Goal: Information Seeking & Learning: Learn about a topic

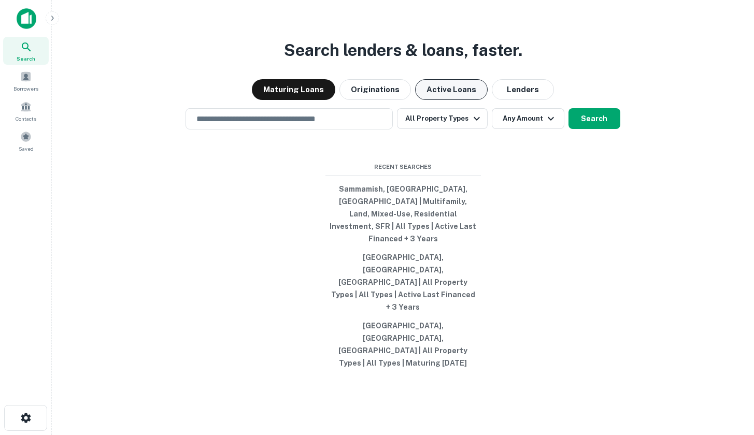
click at [446, 100] on button "Active Loans" at bounding box center [451, 89] width 73 height 21
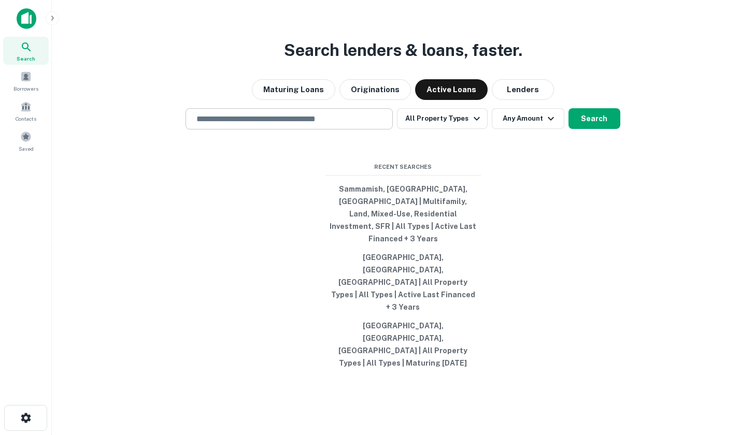
click at [350, 130] on div "​" at bounding box center [289, 118] width 207 height 21
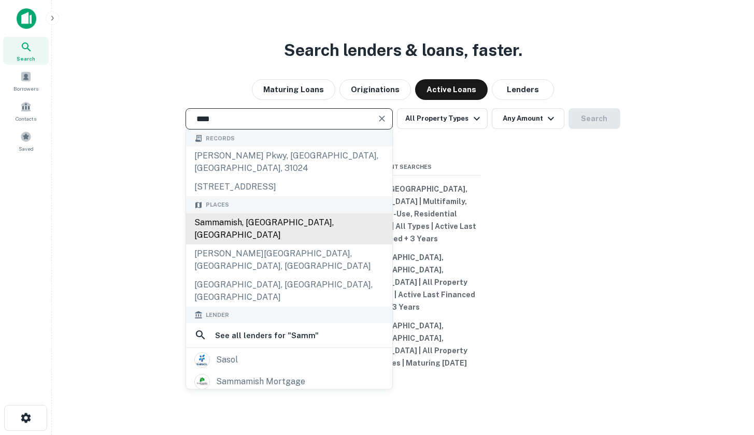
type input "**********"
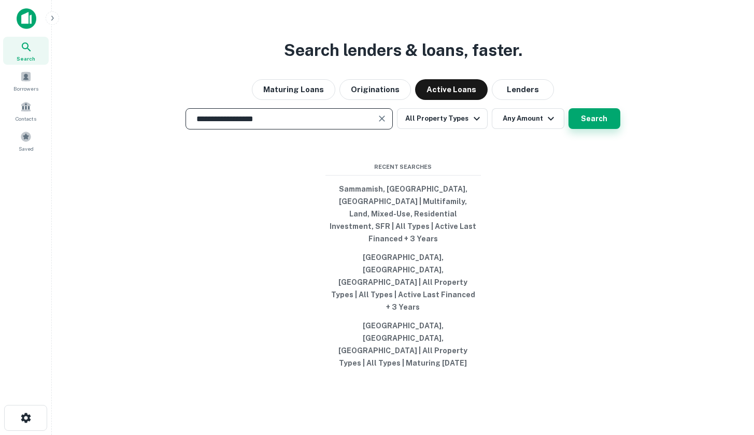
click at [585, 129] on button "Search" at bounding box center [595, 118] width 52 height 21
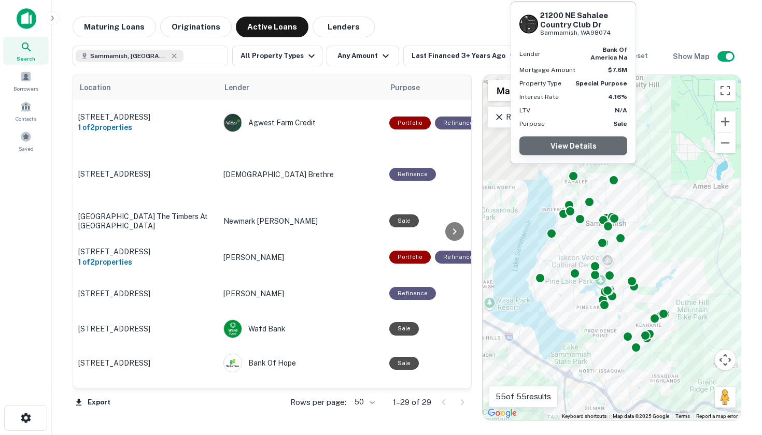
click at [606, 140] on link "View Details" at bounding box center [573, 146] width 108 height 19
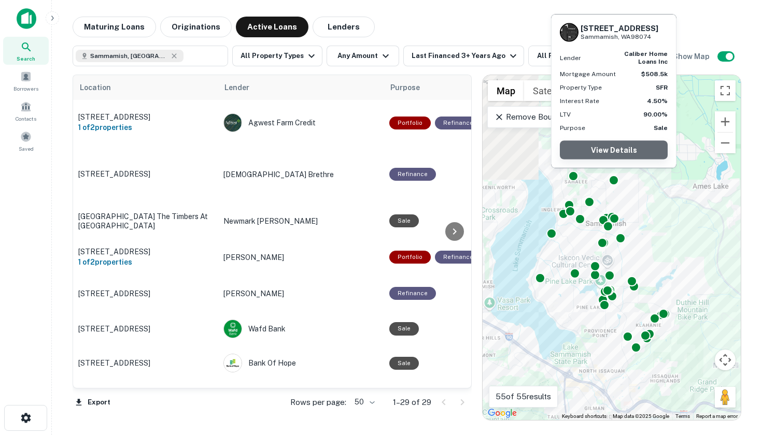
click at [616, 152] on link "View Details" at bounding box center [614, 150] width 108 height 19
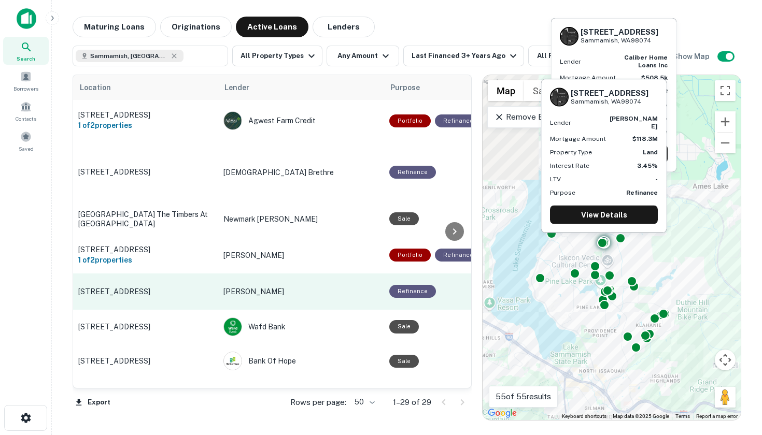
scroll to position [18, 0]
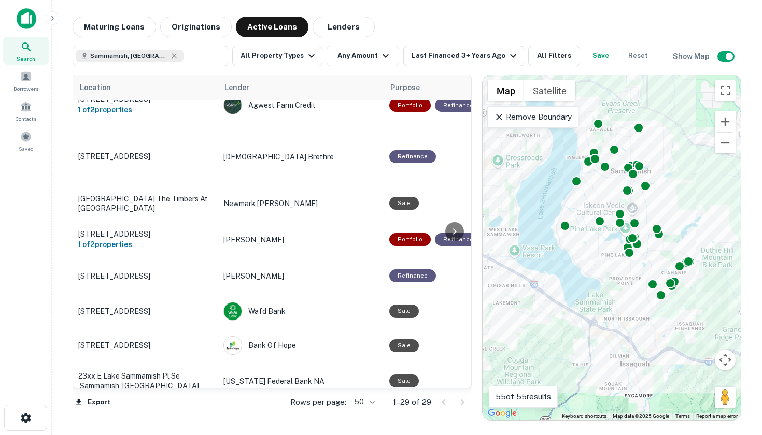
drag, startPoint x: 590, startPoint y: 307, endPoint x: 537, endPoint y: 181, distance: 137.3
click at [537, 181] on div "To activate drag with keyboard, press Alt + Enter. Once in keyboard drag state,…" at bounding box center [612, 247] width 258 height 345
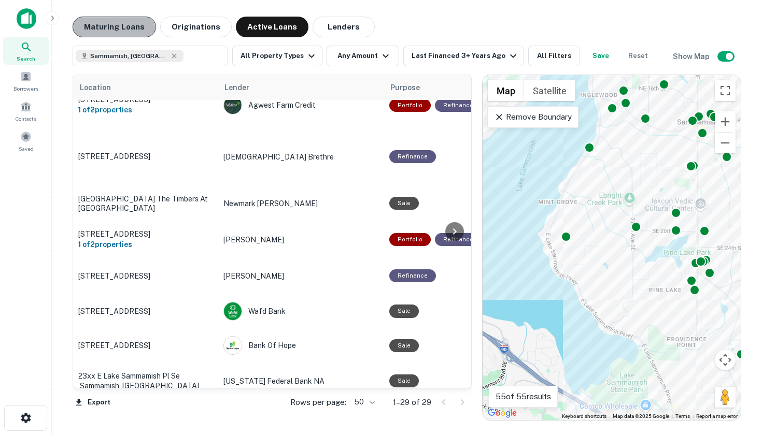
click at [106, 30] on button "Maturing Loans" at bounding box center [114, 27] width 83 height 21
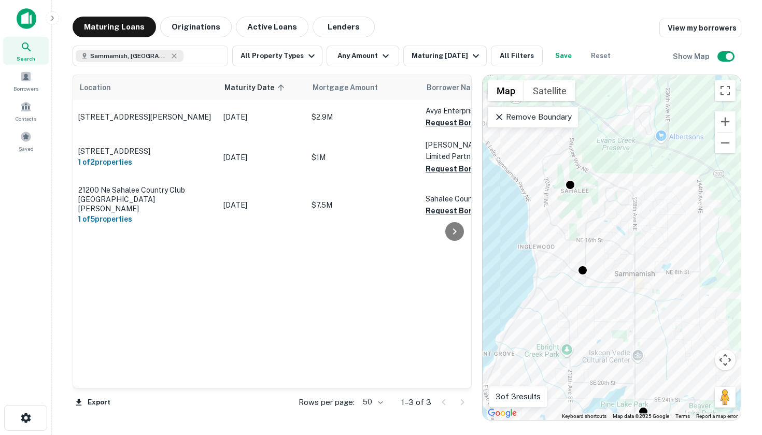
drag, startPoint x: 577, startPoint y: 230, endPoint x: 577, endPoint y: 281, distance: 51.3
click at [577, 282] on div "To activate drag with keyboard, press Alt + Enter. Once in keyboard drag state,…" at bounding box center [612, 247] width 258 height 345
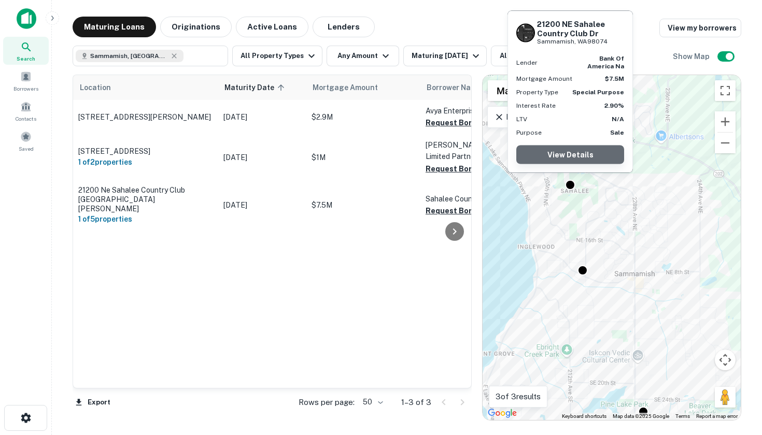
click at [572, 150] on link "View Details" at bounding box center [570, 155] width 108 height 19
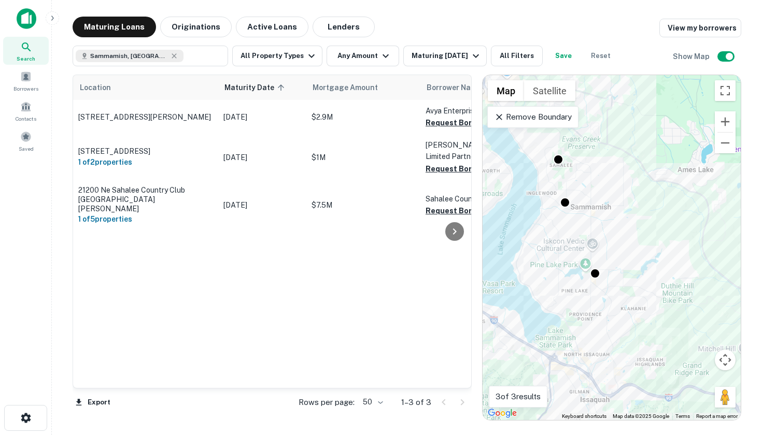
drag, startPoint x: 595, startPoint y: 336, endPoint x: 579, endPoint y: 254, distance: 83.4
click at [579, 254] on div "To activate drag with keyboard, press Alt + Enter. Once in keyboard drag state,…" at bounding box center [612, 247] width 258 height 345
click at [170, 55] on icon at bounding box center [174, 56] width 8 height 8
type input "**********"
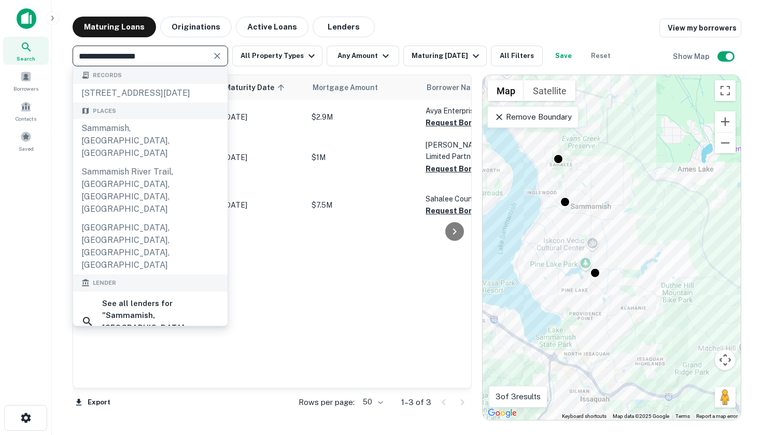
click at [215, 58] on icon "Clear" at bounding box center [217, 56] width 6 height 6
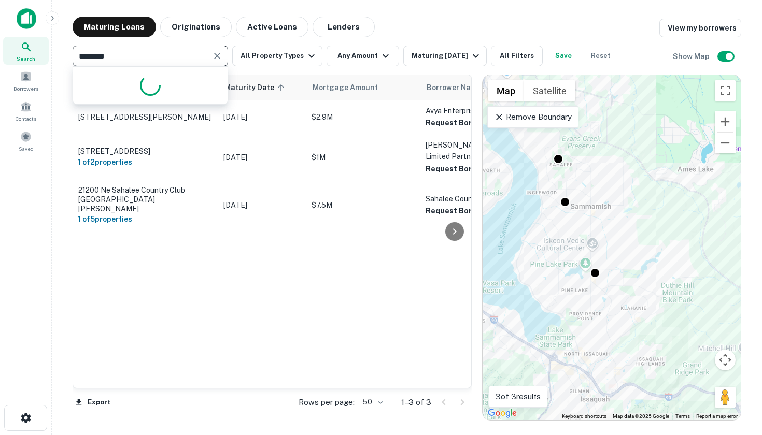
type input "*********"
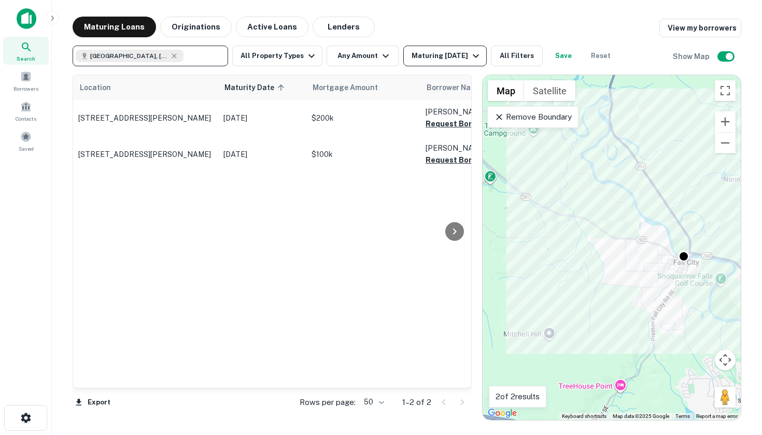
click at [449, 61] on div "Maturing In 6 Months" at bounding box center [447, 56] width 71 height 12
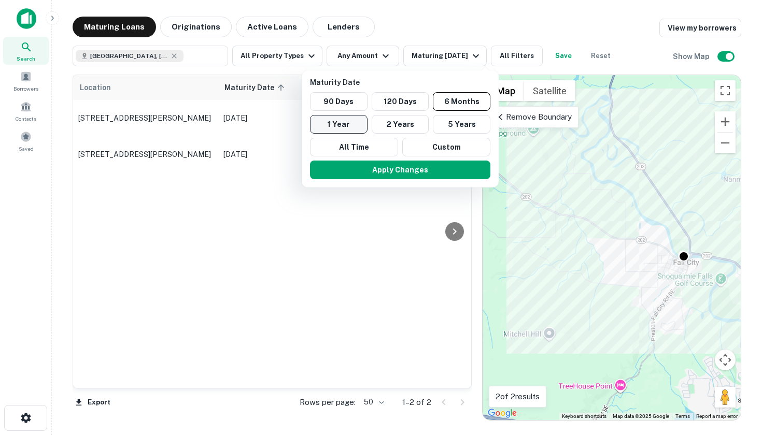
click at [339, 124] on button "1 Year" at bounding box center [339, 124] width 58 height 19
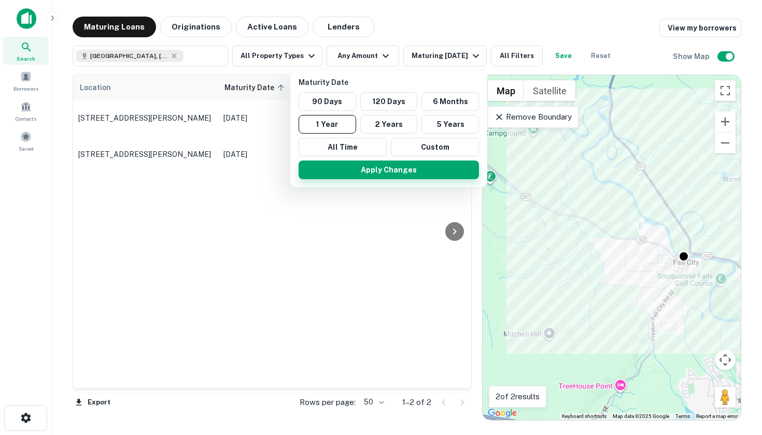
click at [397, 167] on button "Apply Changes" at bounding box center [389, 170] width 180 height 19
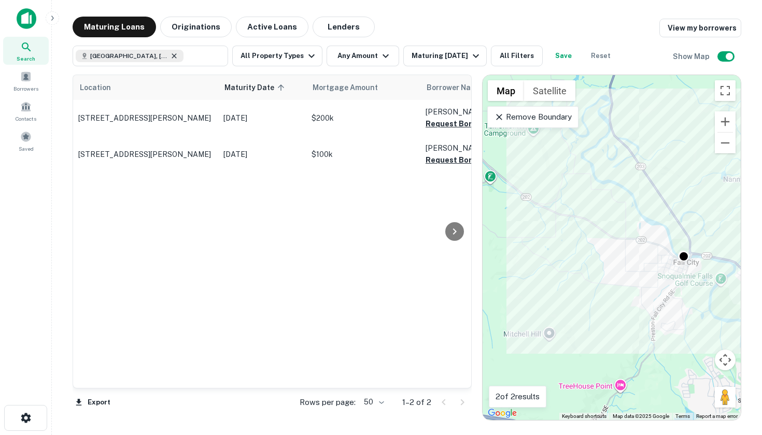
click at [173, 54] on icon at bounding box center [174, 56] width 8 height 8
type input "**********"
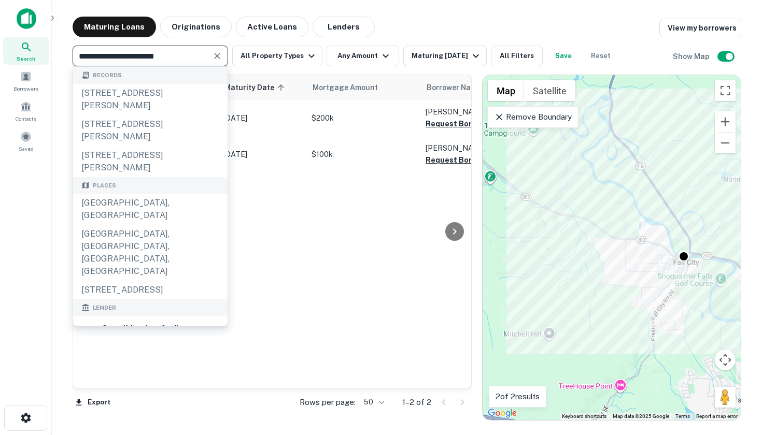
click at [215, 55] on icon "Clear" at bounding box center [217, 56] width 10 height 10
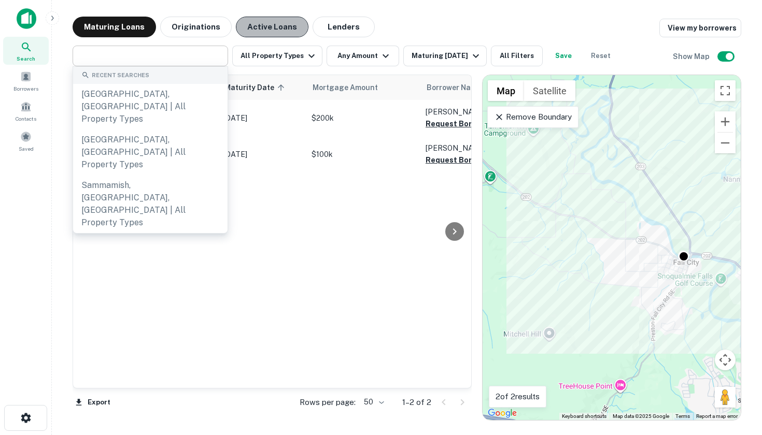
click at [250, 22] on button "Active Loans" at bounding box center [272, 27] width 73 height 21
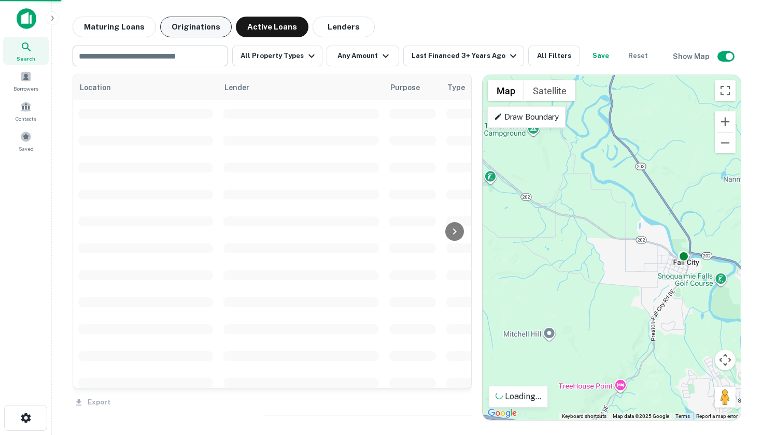
click at [191, 28] on button "Originations" at bounding box center [196, 27] width 72 height 21
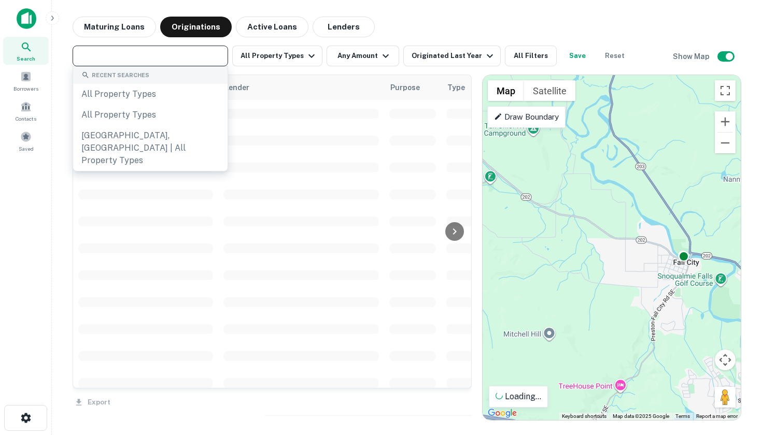
click at [187, 58] on input "text" at bounding box center [150, 56] width 148 height 15
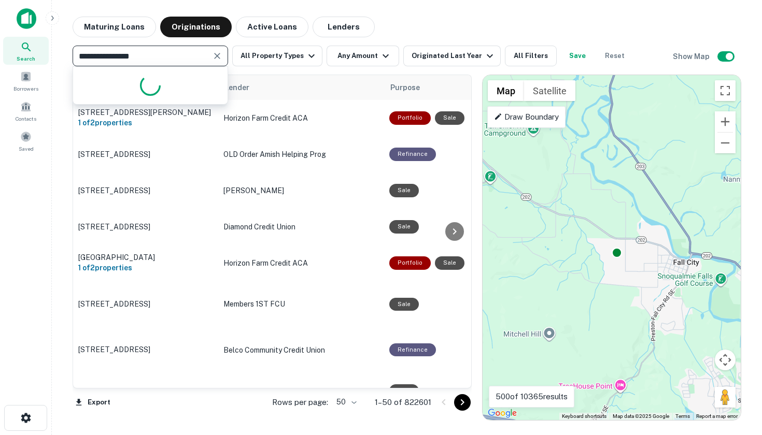
type input "**********"
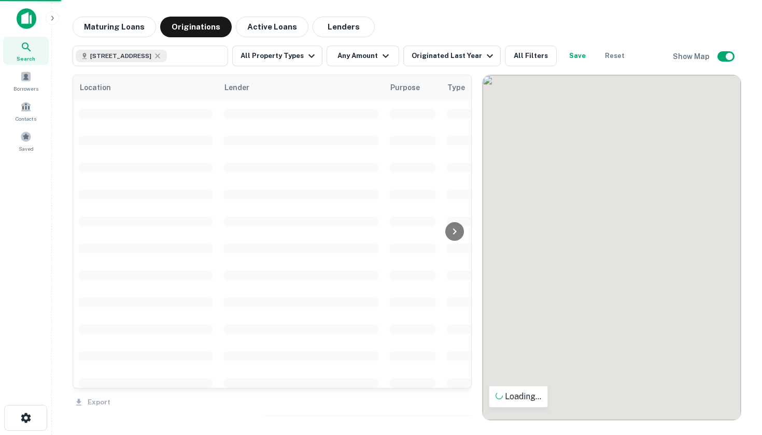
drag, startPoint x: 586, startPoint y: 224, endPoint x: 599, endPoint y: 265, distance: 42.6
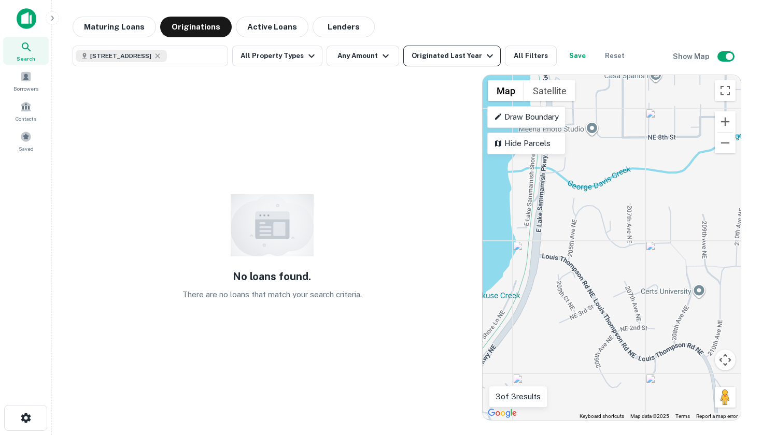
click at [473, 53] on div "Originated Last Year" at bounding box center [454, 56] width 85 height 12
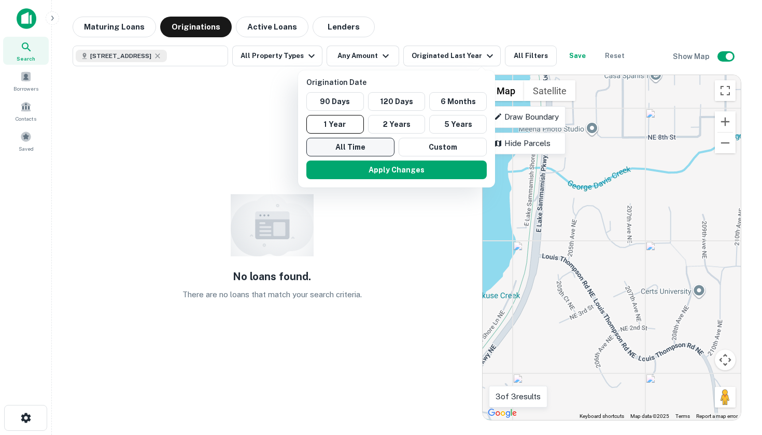
click at [357, 146] on button "All Time" at bounding box center [350, 147] width 88 height 19
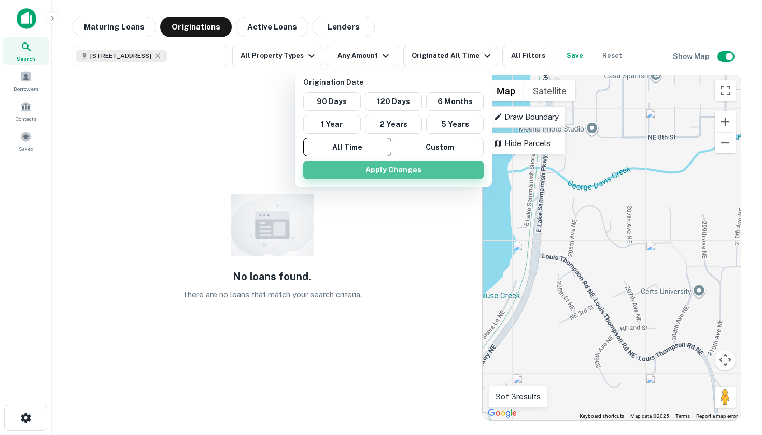
click at [388, 166] on button "Apply Changes" at bounding box center [393, 170] width 180 height 19
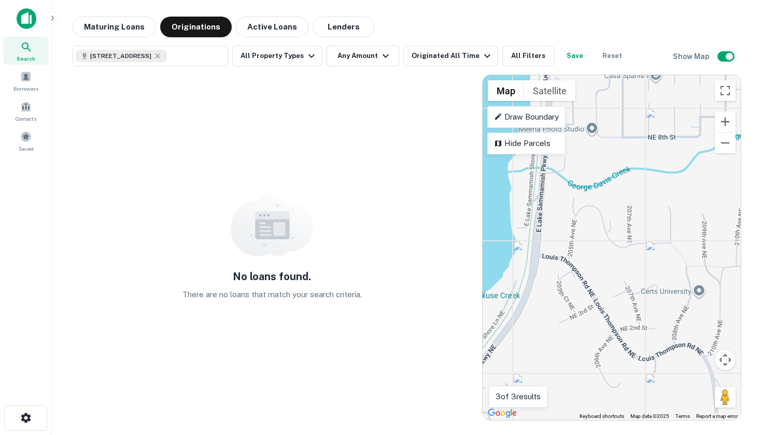
click at [570, 214] on div "To activate drag with keyboard, press Alt + Enter. Once in keyboard drag state,…" at bounding box center [612, 247] width 258 height 345
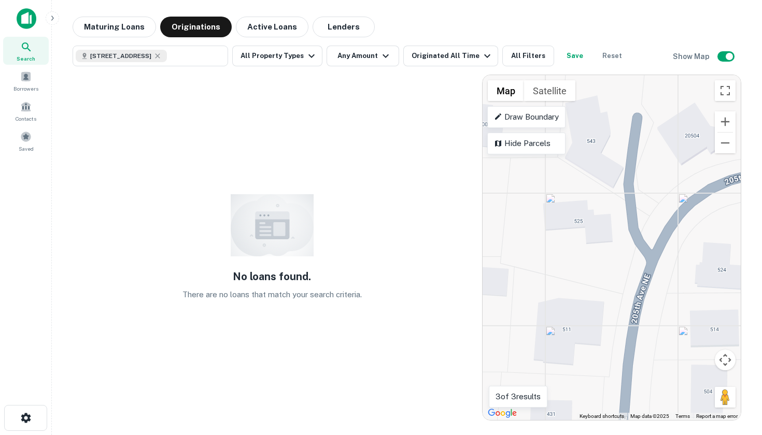
drag, startPoint x: 581, startPoint y: 201, endPoint x: 595, endPoint y: 242, distance: 43.5
click at [595, 242] on div "To activate drag with keyboard, press Alt + Enter. Once in keyboard drag state,…" at bounding box center [612, 247] width 258 height 345
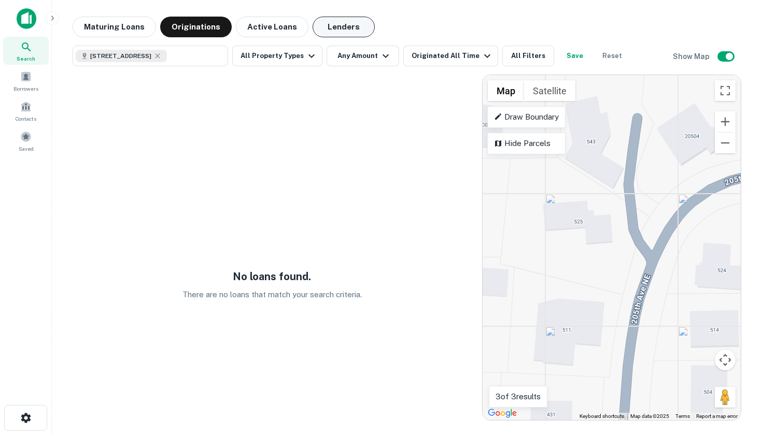
click at [332, 27] on button "Lenders" at bounding box center [344, 27] width 62 height 21
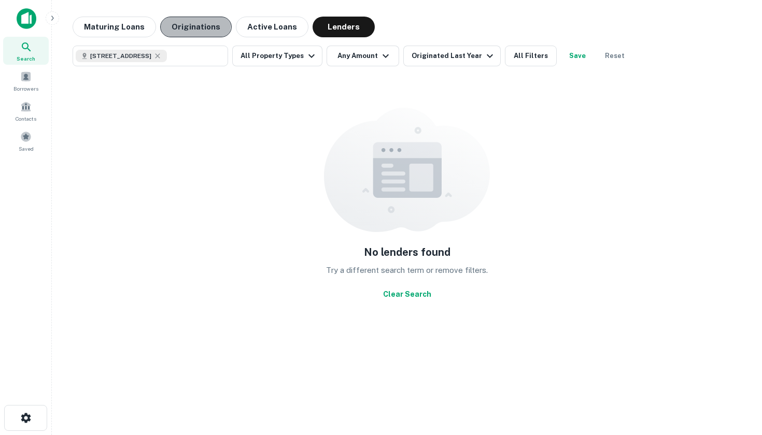
click at [179, 21] on button "Originations" at bounding box center [196, 27] width 72 height 21
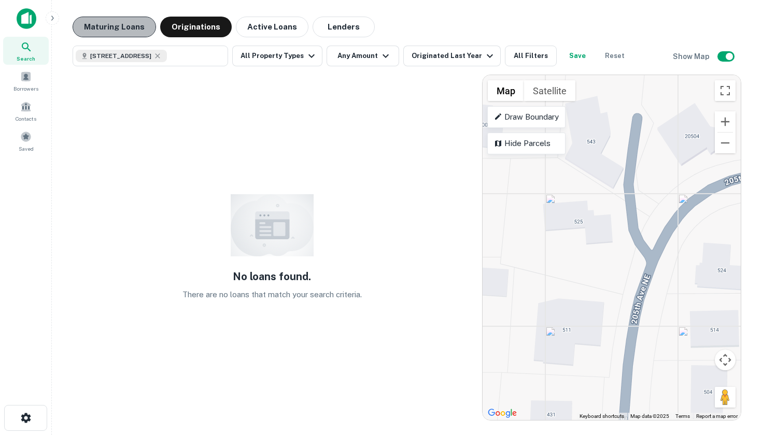
click at [125, 29] on button "Maturing Loans" at bounding box center [114, 27] width 83 height 21
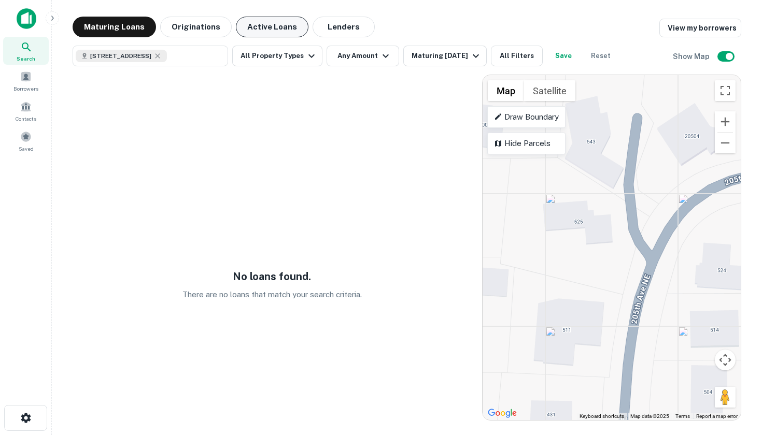
click at [289, 31] on button "Active Loans" at bounding box center [272, 27] width 73 height 21
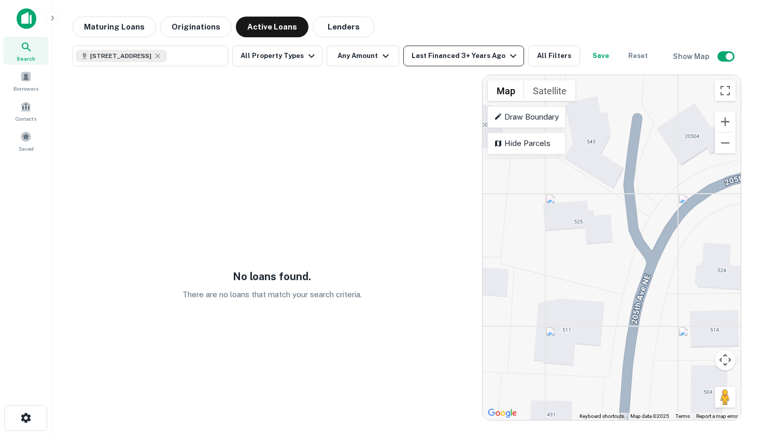
click at [431, 52] on div "Last Financed 3+ Years Ago" at bounding box center [466, 56] width 108 height 12
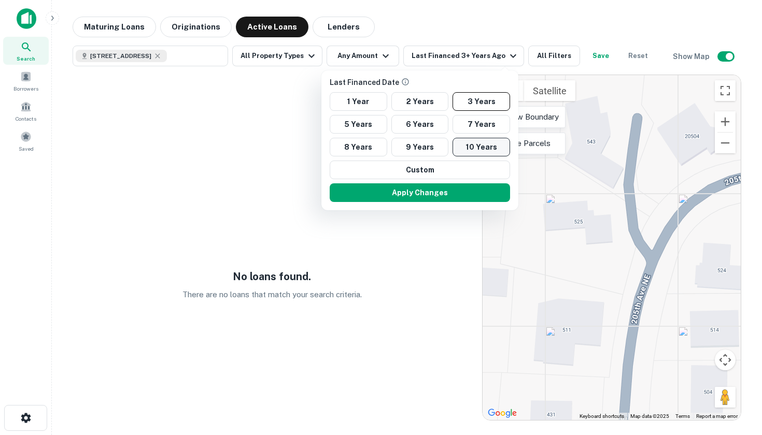
click at [472, 147] on button "10 Years" at bounding box center [482, 147] width 58 height 19
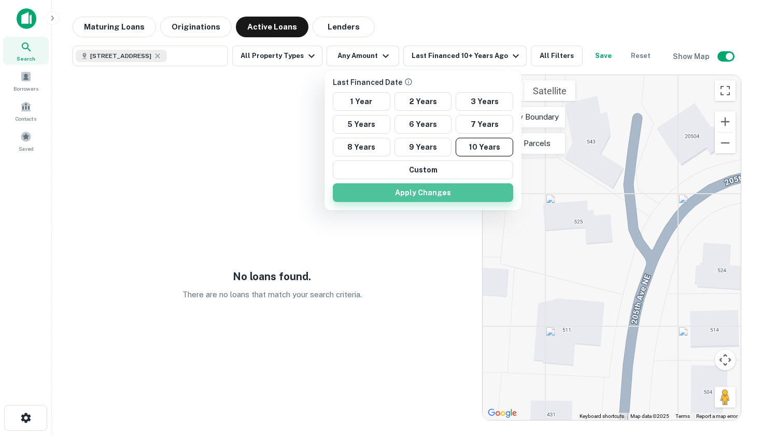
click at [445, 188] on button "Apply Changes" at bounding box center [423, 193] width 180 height 19
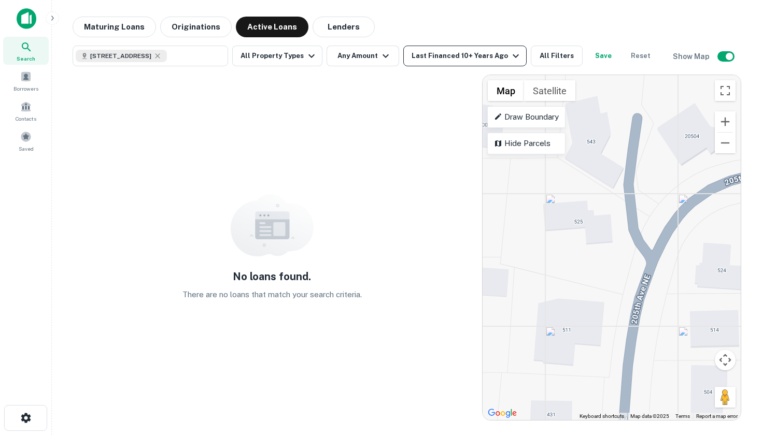
click at [450, 60] on div "Last Financed 10+ Years Ago" at bounding box center [467, 56] width 110 height 12
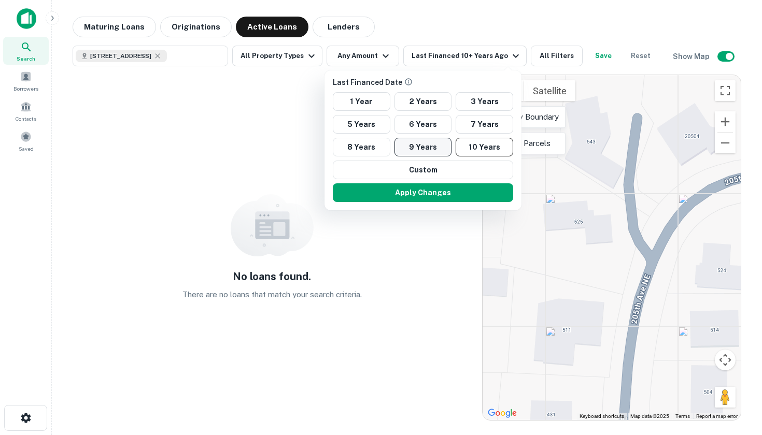
click at [407, 145] on button "9 Years" at bounding box center [424, 147] width 58 height 19
click at [361, 144] on button "8 Years" at bounding box center [359, 147] width 58 height 19
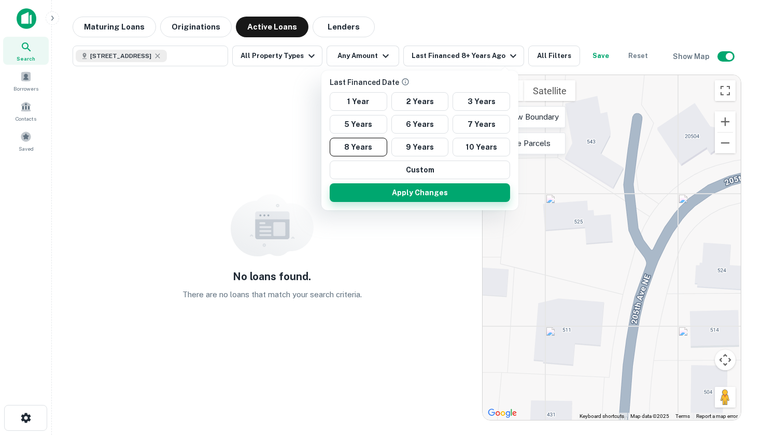
click at [378, 192] on button "Apply Changes" at bounding box center [420, 193] width 180 height 19
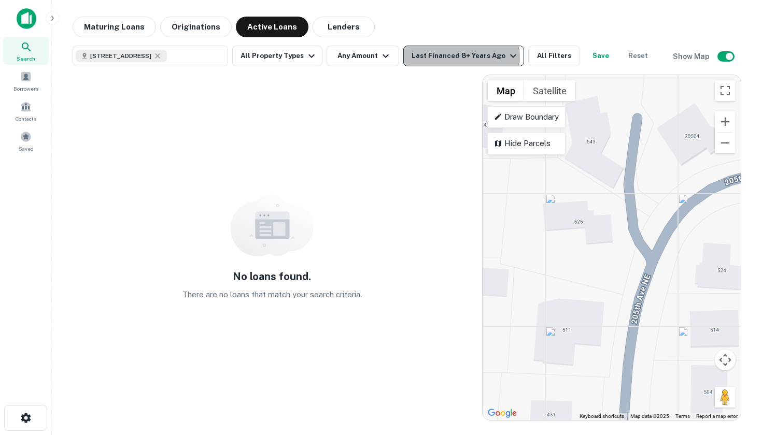
click at [427, 57] on div "Last Financed 8+ Years Ago" at bounding box center [466, 56] width 108 height 12
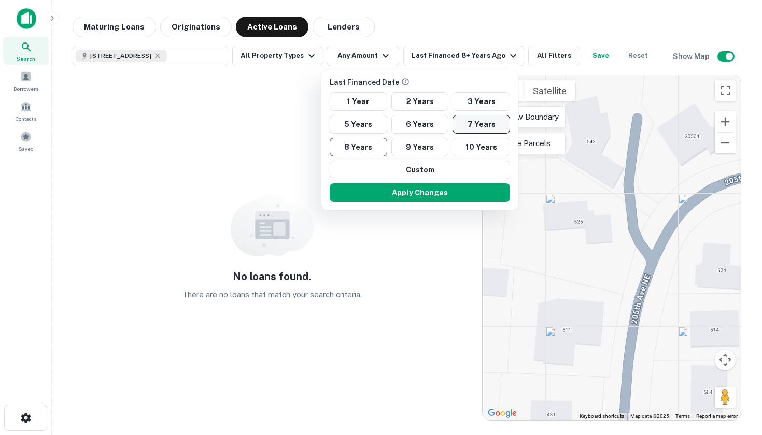
click at [475, 124] on button "7 Years" at bounding box center [482, 124] width 58 height 19
click at [458, 192] on button "Apply Changes" at bounding box center [420, 193] width 180 height 19
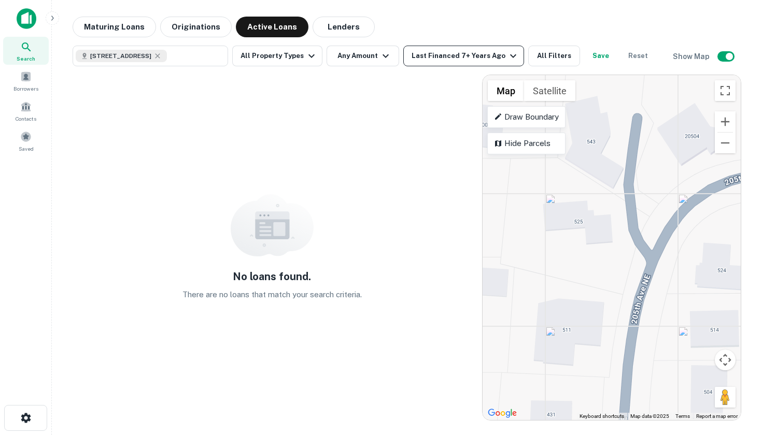
click at [442, 57] on div "Last Financed 7+ Years Ago" at bounding box center [466, 56] width 108 height 12
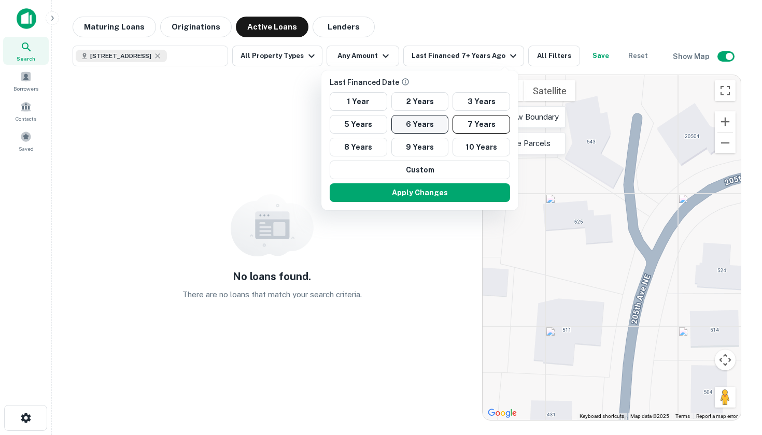
click at [429, 127] on button "6 Years" at bounding box center [420, 124] width 58 height 19
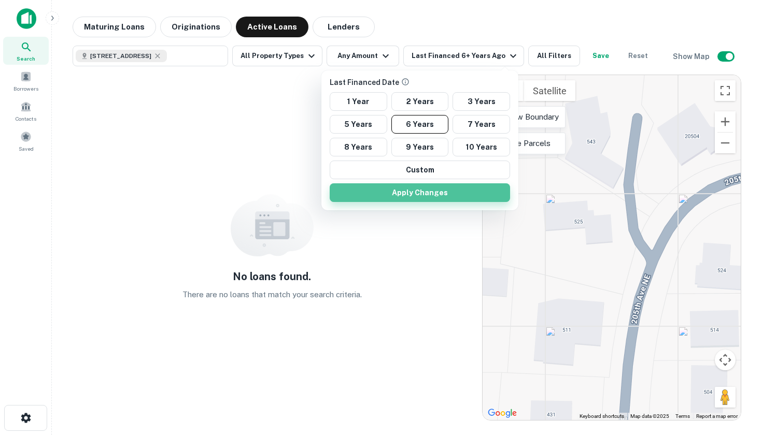
click at [427, 189] on button "Apply Changes" at bounding box center [420, 193] width 180 height 19
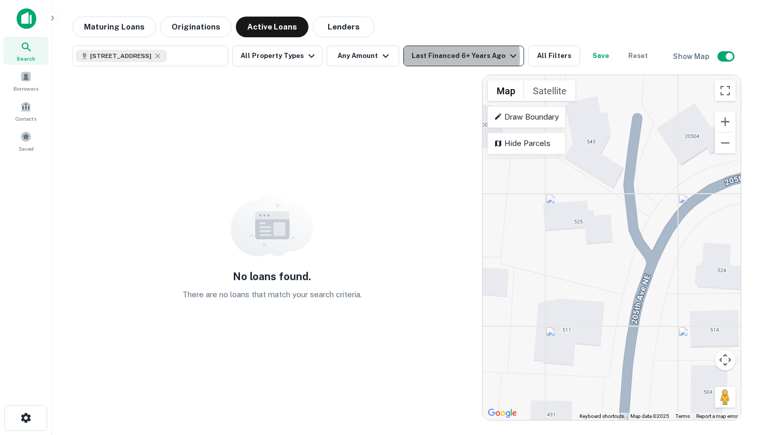
click at [430, 58] on div "Last Financed 6+ Years Ago" at bounding box center [466, 56] width 108 height 12
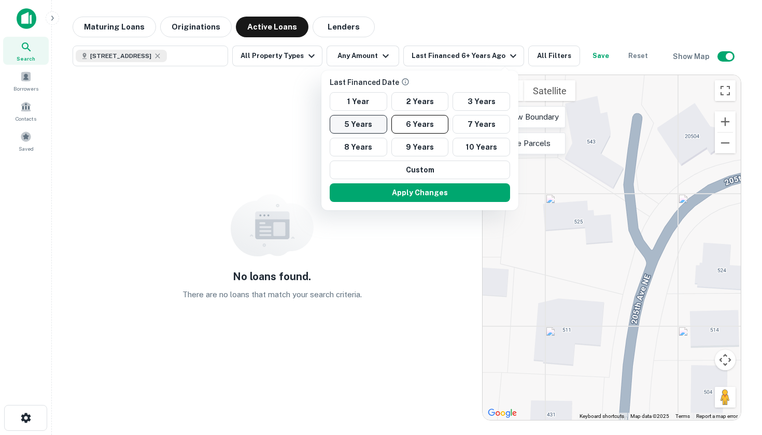
click at [364, 126] on button "5 Years" at bounding box center [359, 124] width 58 height 19
click at [372, 190] on button "Apply Changes" at bounding box center [420, 193] width 180 height 19
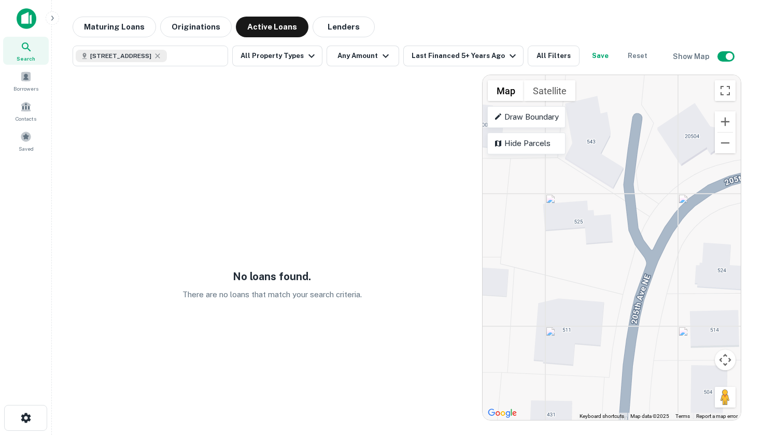
click at [39, 60] on div "Search" at bounding box center [26, 51] width 46 height 28
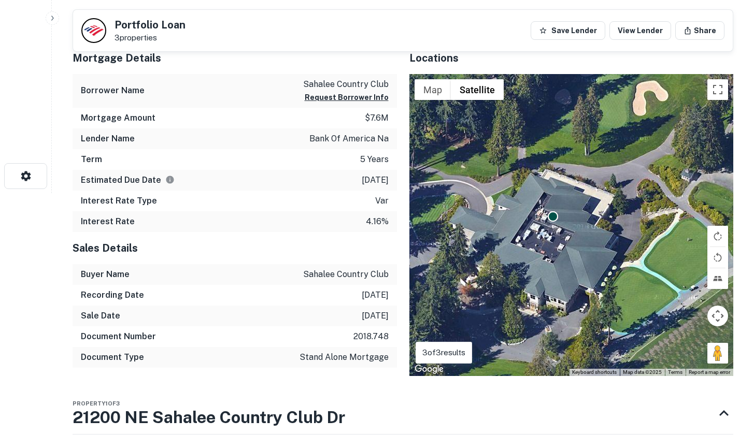
scroll to position [136, 0]
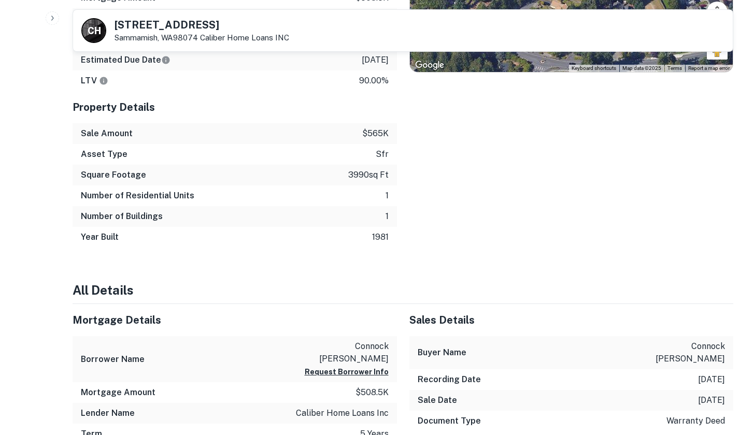
scroll to position [211, 0]
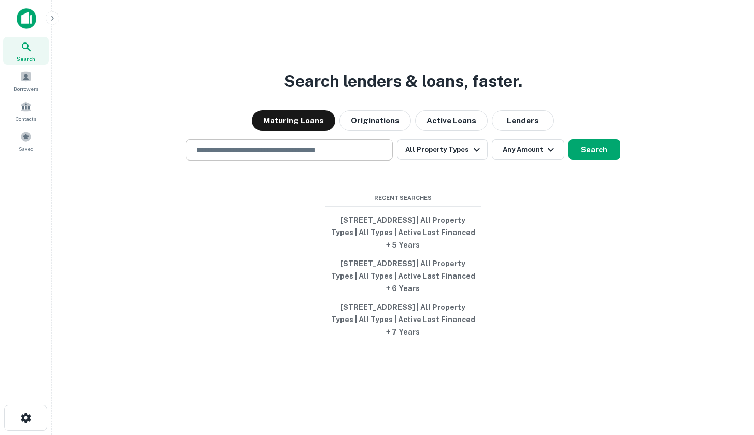
click at [314, 153] on input "text" at bounding box center [289, 150] width 198 height 12
